Goal: Book appointment/travel/reservation

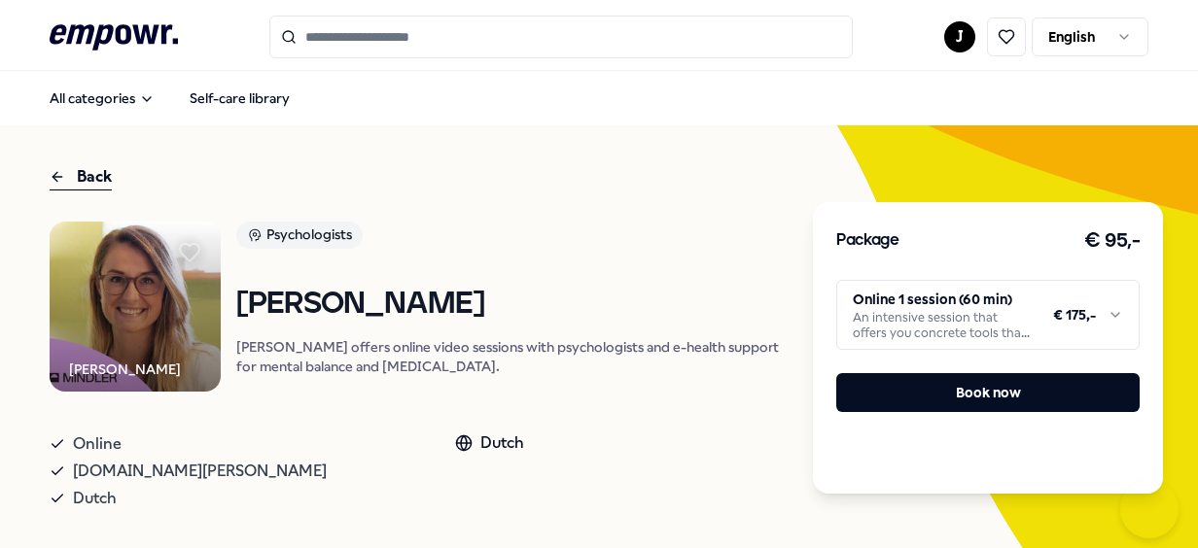
click at [1030, 385] on button "Book now" at bounding box center [987, 392] width 303 height 39
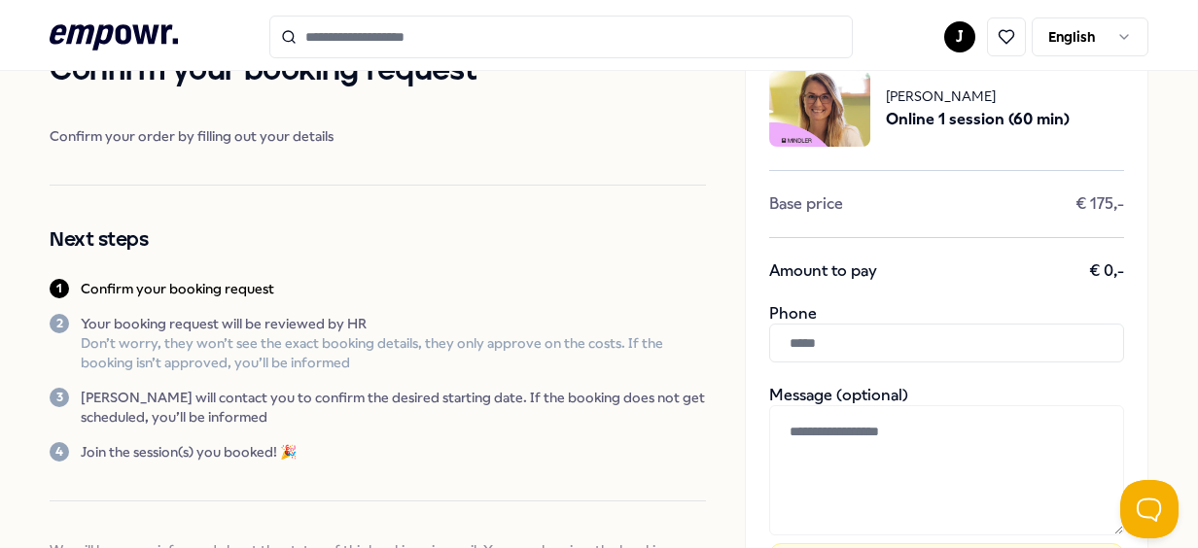
scroll to position [363, 0]
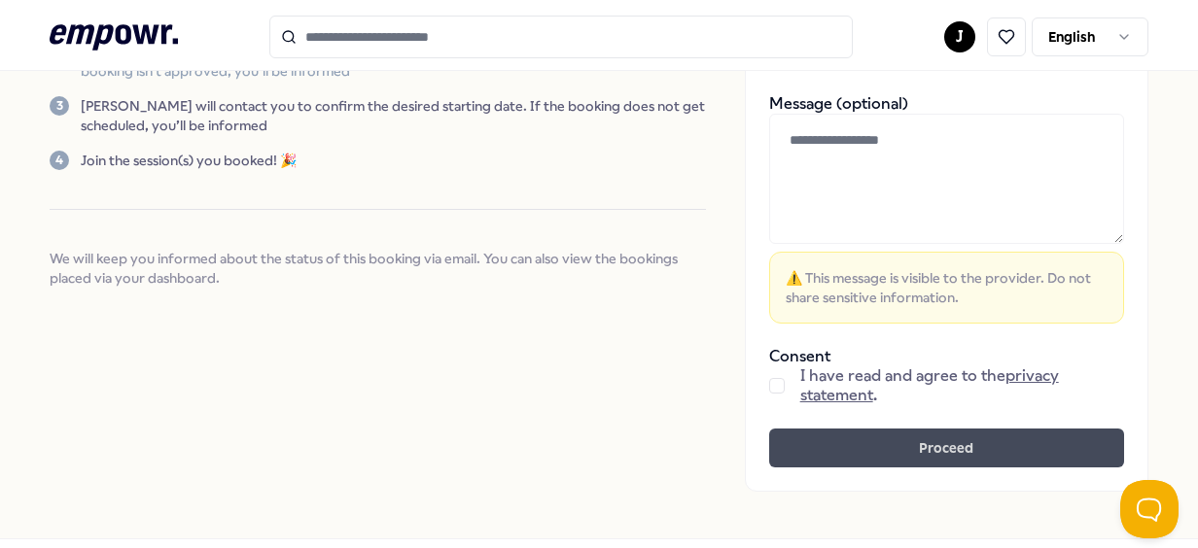
click at [966, 439] on button "Proceed" at bounding box center [946, 448] width 355 height 39
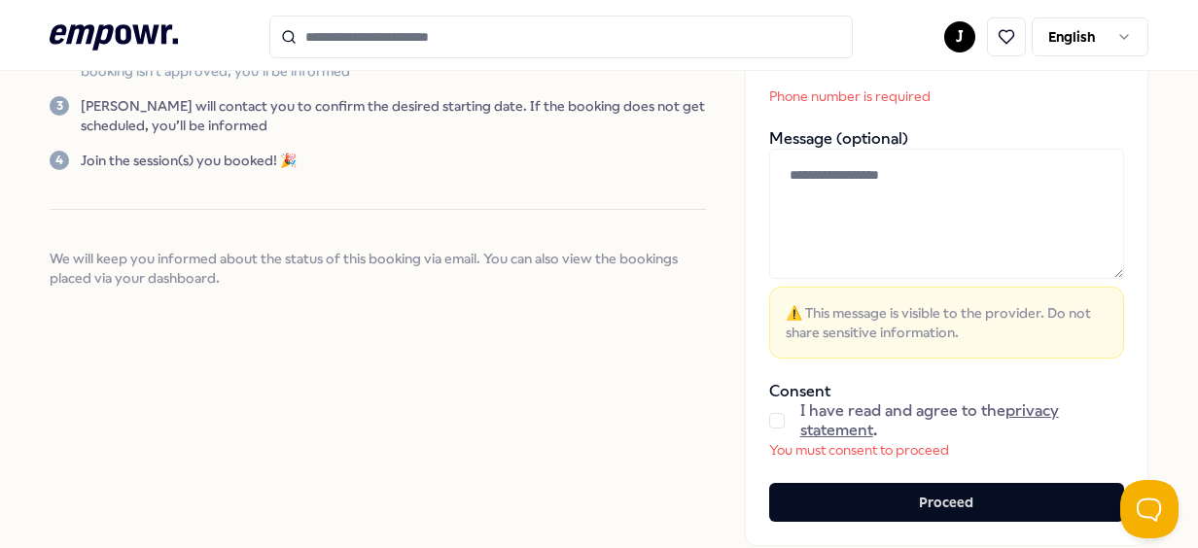
click at [769, 417] on button "button" at bounding box center [777, 421] width 16 height 16
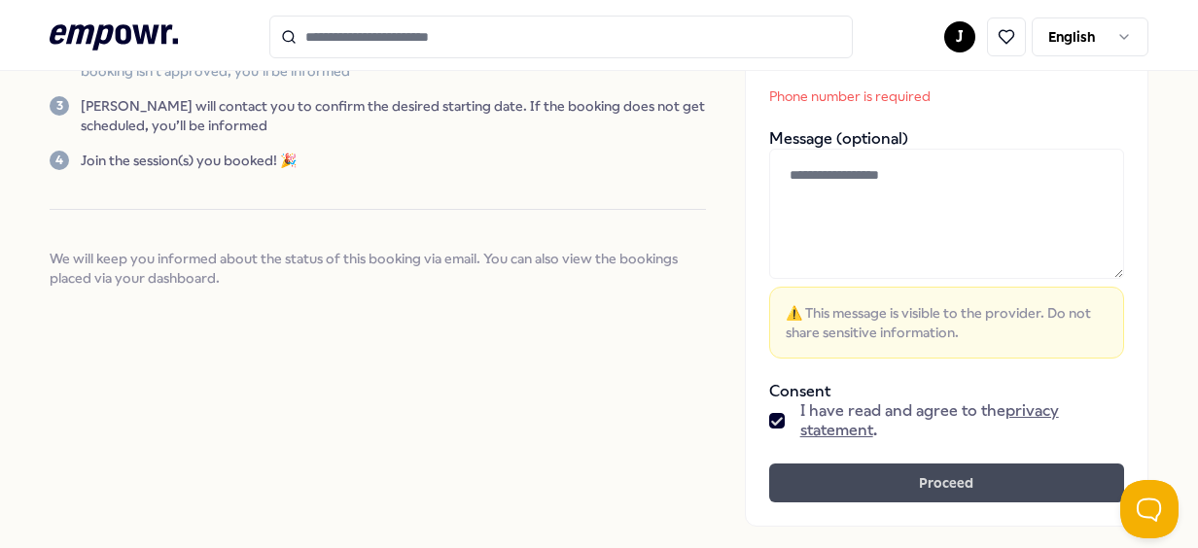
click at [846, 495] on button "Proceed" at bounding box center [946, 483] width 355 height 39
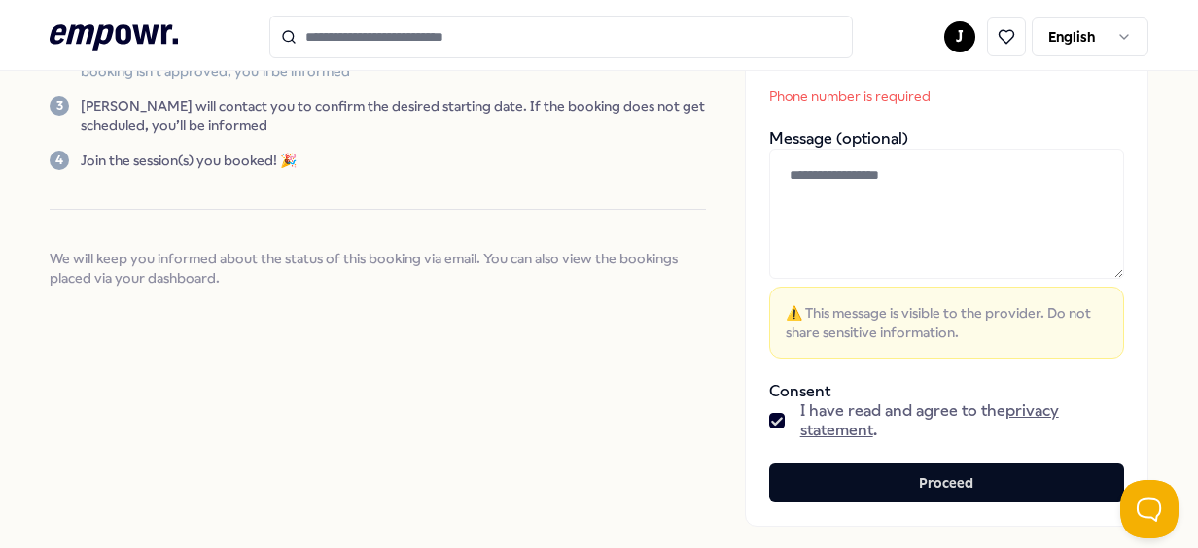
click at [865, 116] on div "[PERSON_NAME] Online 1 session (60 min) Base price € 175,- Amount to pay € 0,- …" at bounding box center [947, 141] width 404 height 772
click at [885, 94] on p "Phone number is required" at bounding box center [900, 96] width 263 height 19
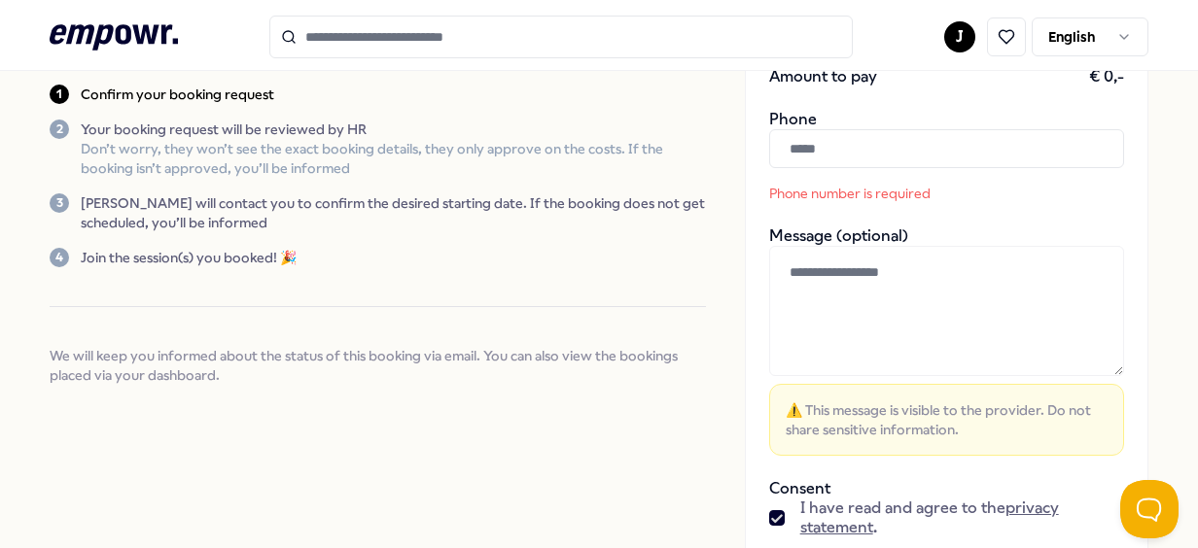
click at [873, 152] on input "text" at bounding box center [946, 148] width 355 height 39
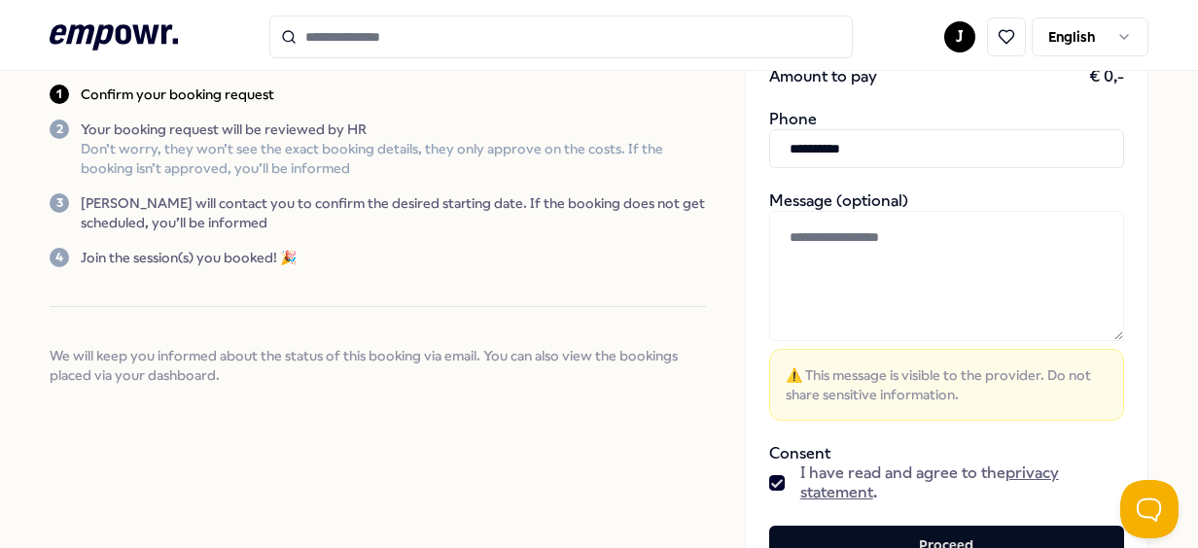
scroll to position [446, 0]
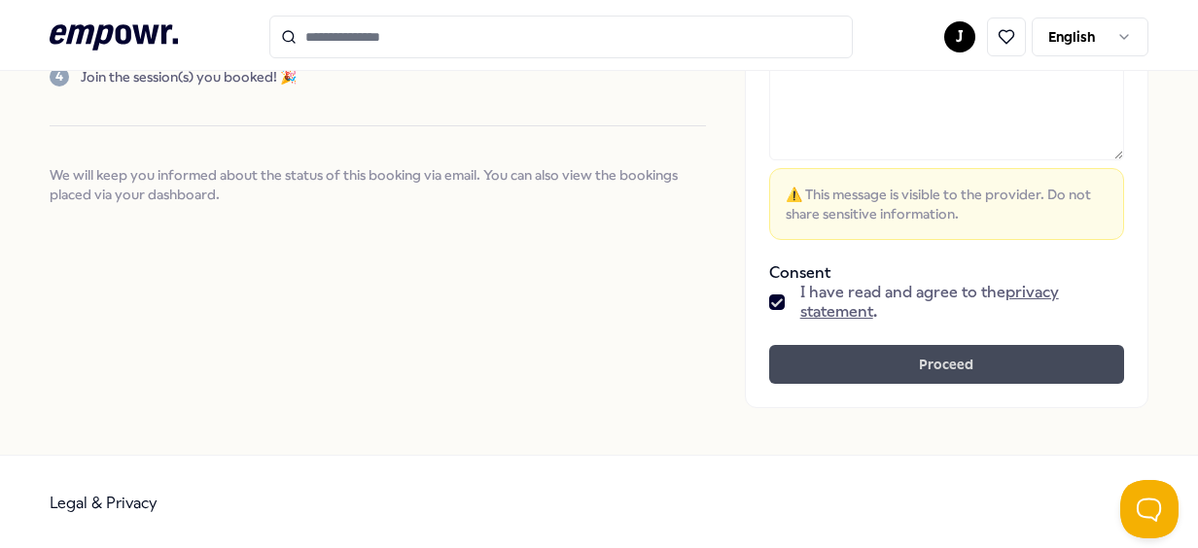
type input "**********"
click at [951, 377] on button "Proceed" at bounding box center [946, 364] width 355 height 39
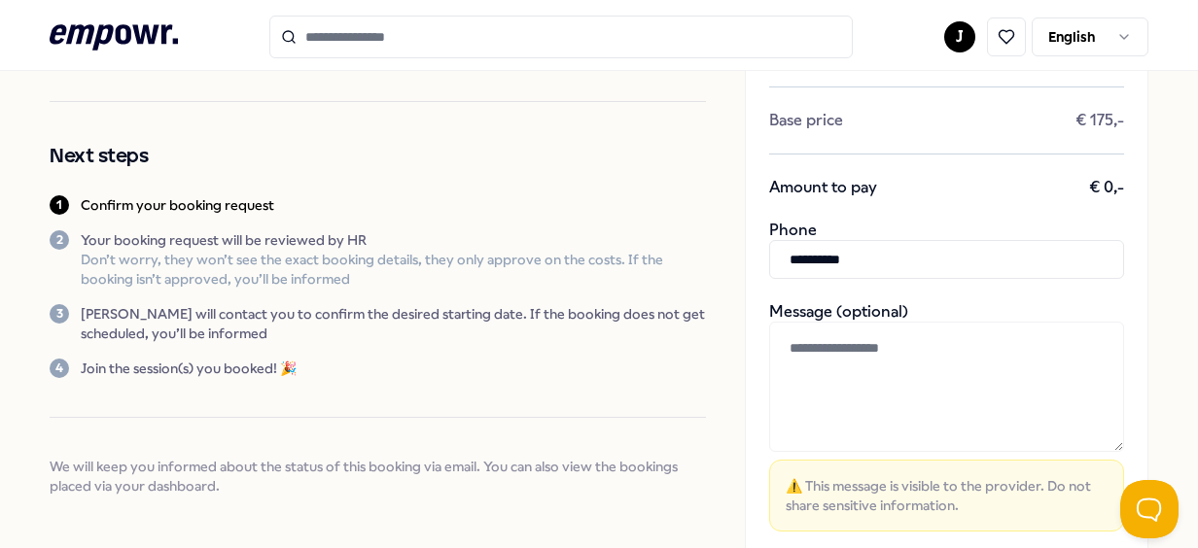
scroll to position [71, 0]
